Goal: Task Accomplishment & Management: Use online tool/utility

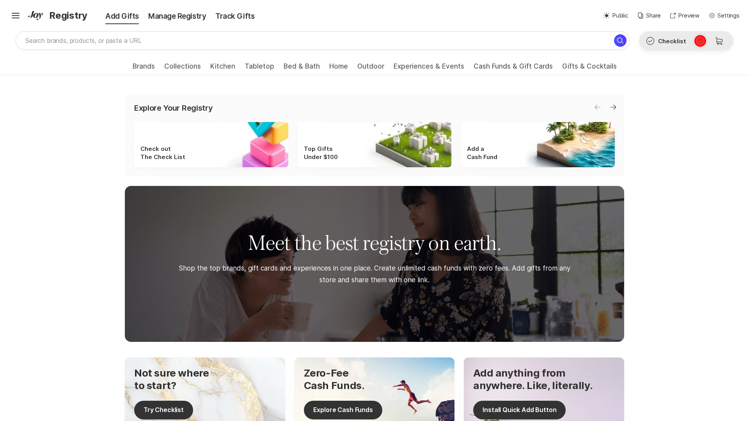
click at [700, 41] on icon at bounding box center [700, 41] width 5 height 5
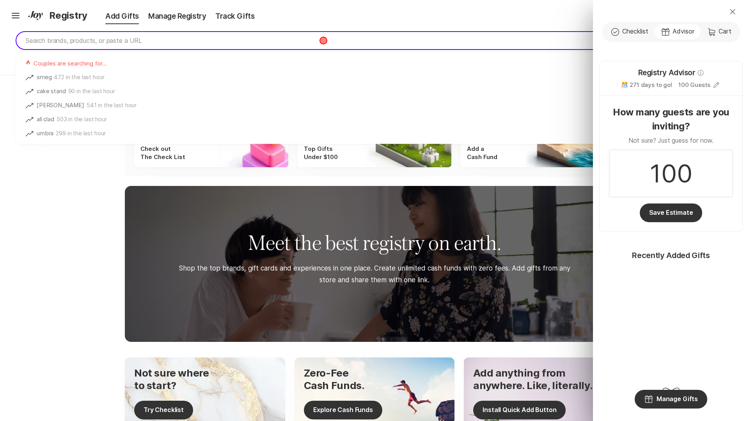
type input "coffee maker"
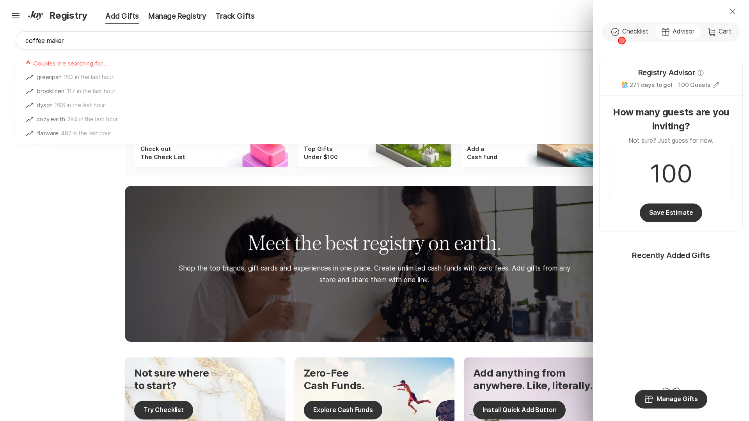
click at [622, 41] on div "Check Outline Checklist Gift Advisor Cart Cart" at bounding box center [671, 32] width 138 height 20
click at [227, 69] on div "Close Check Outline Checklist Gift Advisor Cart Cart Registry Advisor Info 🎊 27…" at bounding box center [374, 210] width 749 height 421
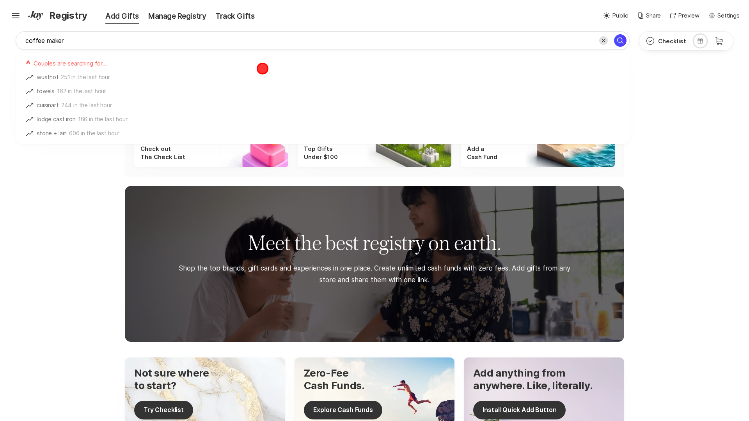
click at [263, 69] on div "Couples are searching for…" at bounding box center [323, 62] width 614 height 18
click at [227, 69] on div "Couples are searching for…" at bounding box center [323, 62] width 614 height 18
click at [149, 69] on div "Couples are searching for…" at bounding box center [323, 62] width 614 height 18
click at [622, 41] on icon "Search for" at bounding box center [620, 40] width 9 height 9
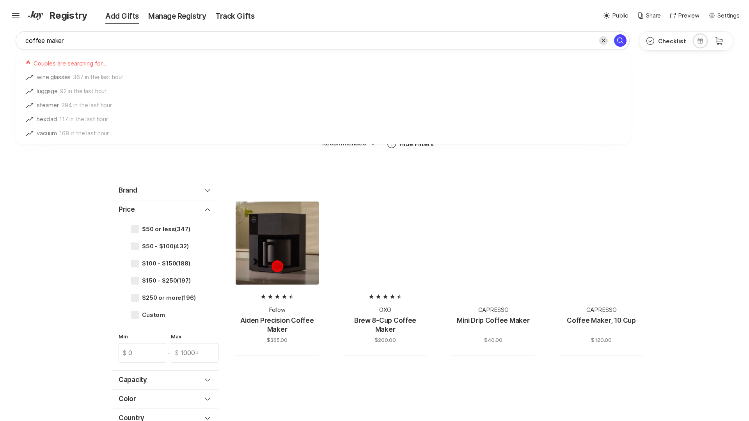
click at [277, 266] on div at bounding box center [277, 243] width 83 height 83
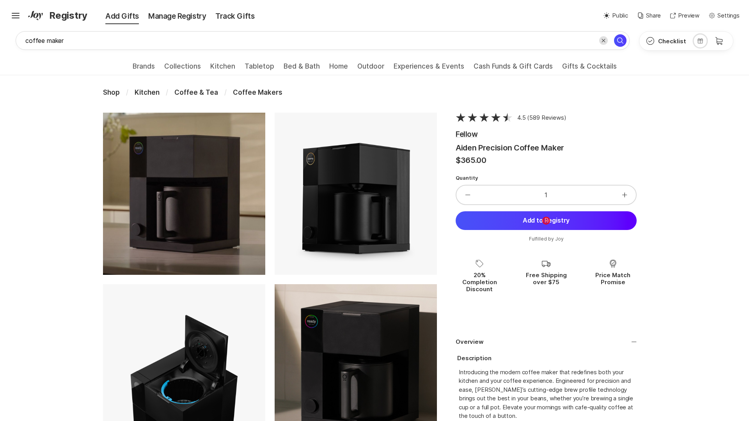
click at [546, 220] on button "Add to Registry" at bounding box center [546, 221] width 181 height 19
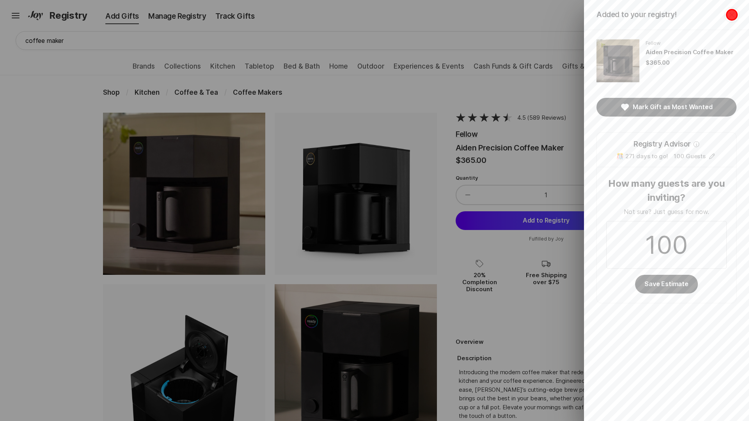
click at [732, 14] on icon "Close" at bounding box center [731, 14] width 5 height 5
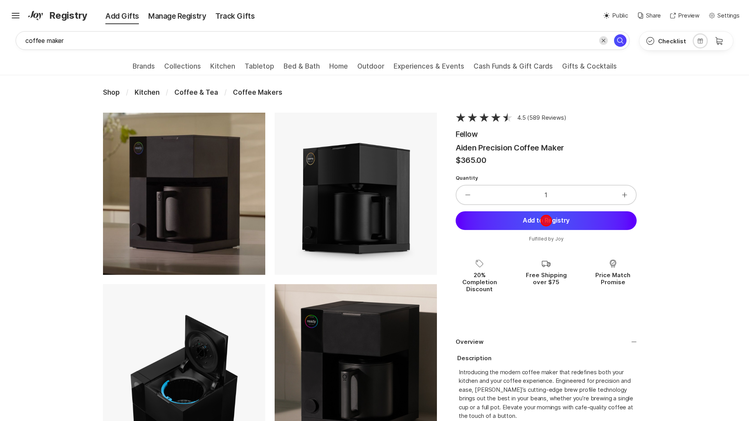
click at [546, 220] on button "Add to Registry" at bounding box center [546, 221] width 181 height 19
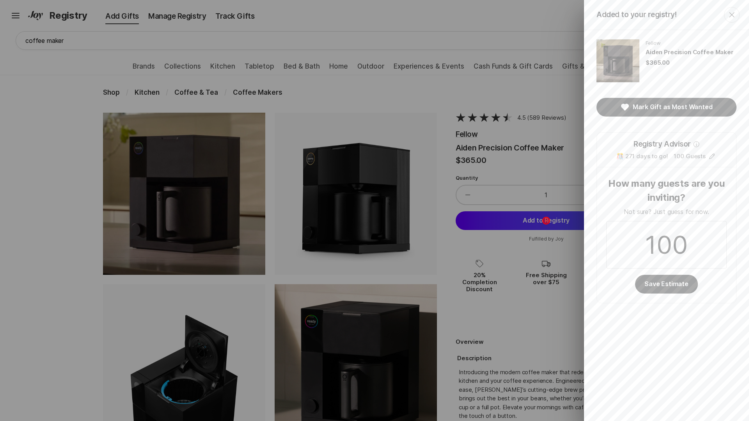
click at [546, 220] on div "Added to your registry! Close Fellow Aiden Precision Coffee Maker $365.00 Mark …" at bounding box center [374, 210] width 749 height 421
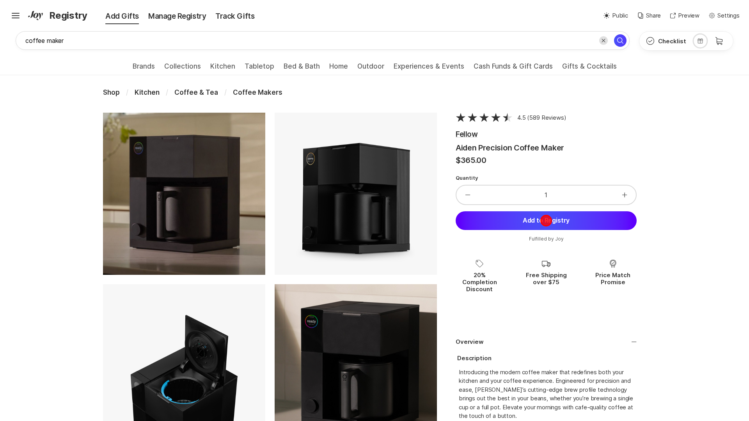
click at [546, 220] on button "Add to Registry" at bounding box center [546, 221] width 181 height 19
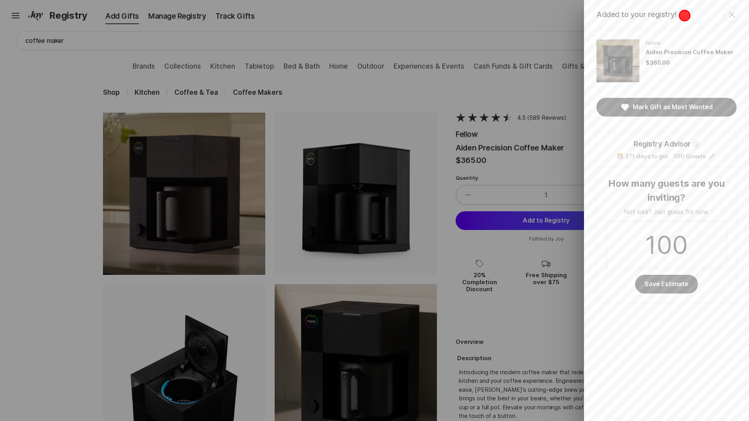
click at [684, 16] on header "Added to your registry! Close" at bounding box center [666, 15] width 165 height 30
